Goal: Obtain resource: Obtain resource

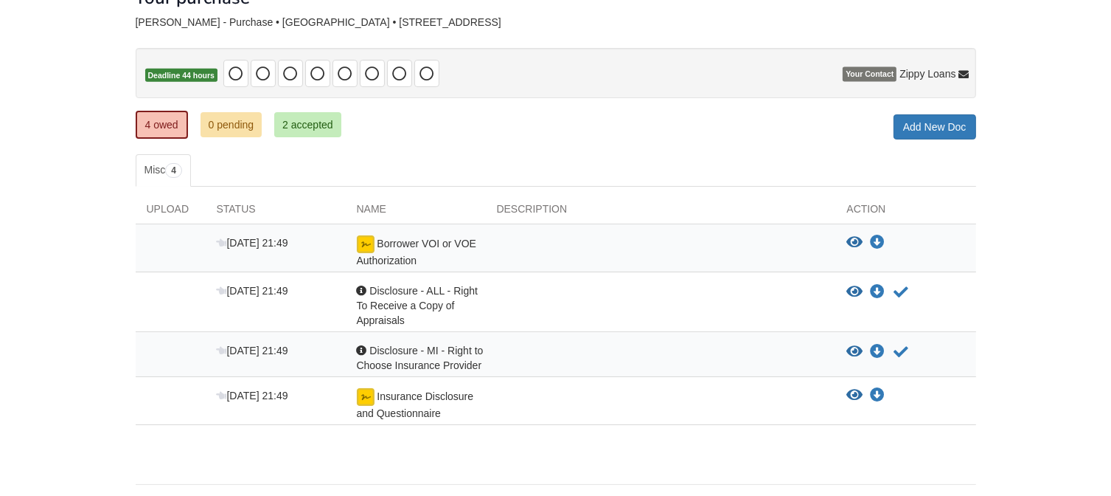
scroll to position [100, 0]
click at [175, 171] on span "4" at bounding box center [173, 171] width 17 height 15
click at [178, 170] on span "4" at bounding box center [173, 171] width 17 height 15
click at [855, 238] on icon "View Borrower VOI or VOE Authorization" at bounding box center [855, 243] width 16 height 15
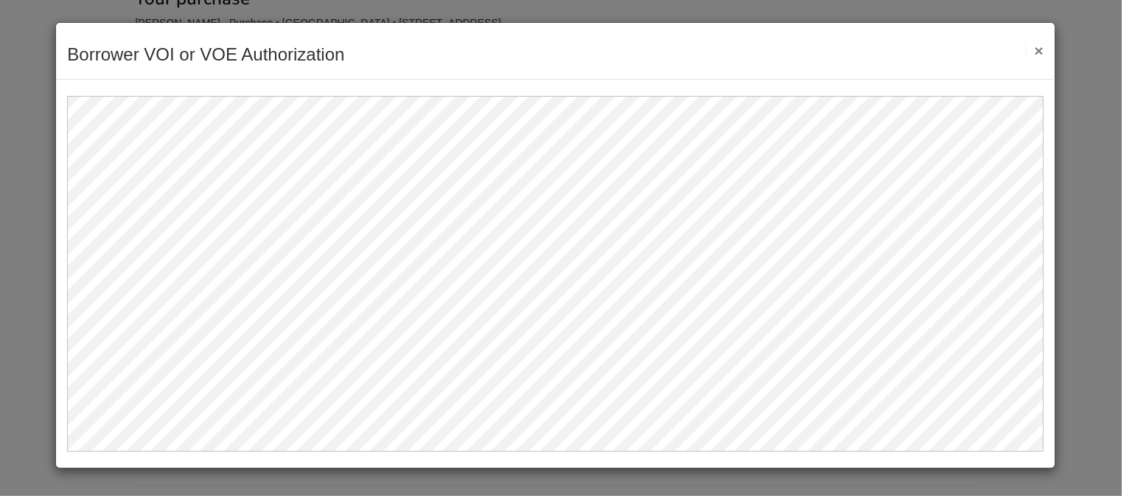
click at [21, 351] on div "Borrower VOI or VOE Authorization Save Cancel Previous Document Next Document ×" at bounding box center [561, 248] width 1122 height 496
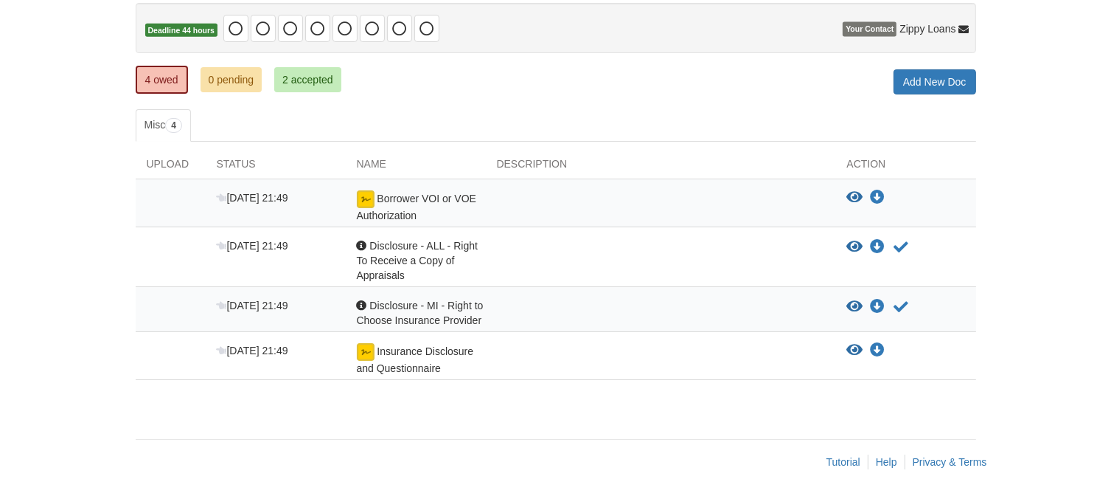
scroll to position [0, 0]
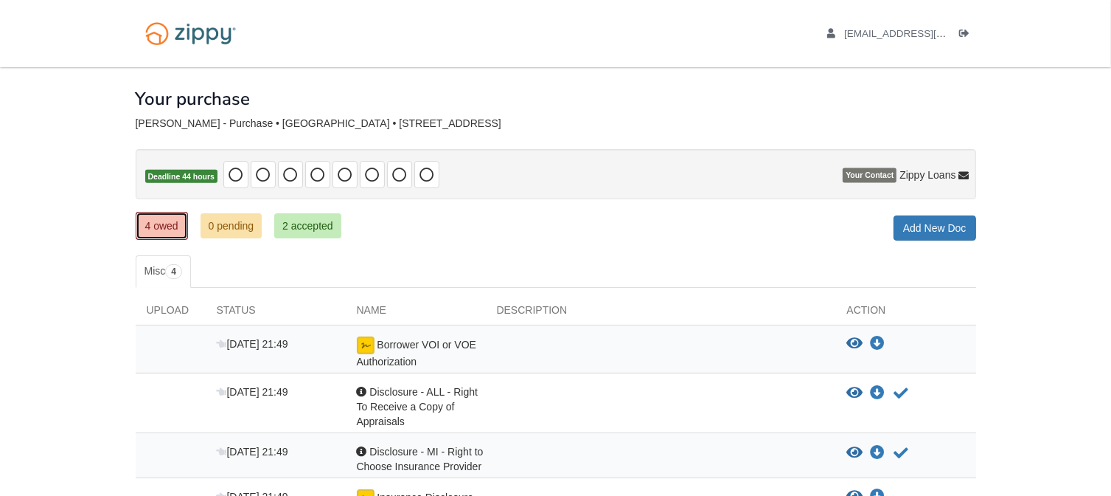
click at [162, 216] on link "4 owed" at bounding box center [162, 226] width 52 height 28
